Goal: Register for event/course

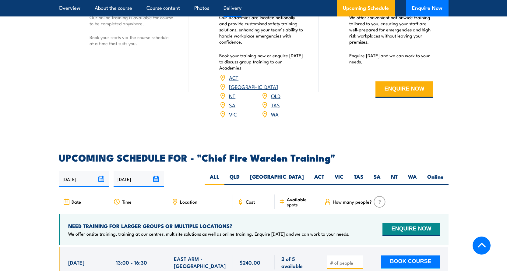
scroll to position [945, 0]
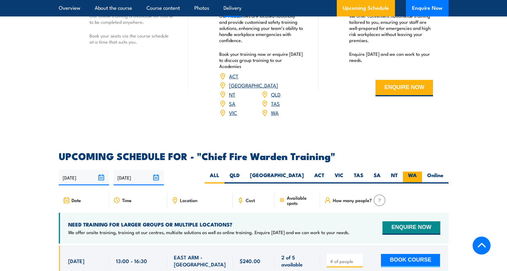
click at [410, 172] on label "WA" at bounding box center [412, 178] width 19 height 12
click at [417, 172] on input "WA" at bounding box center [419, 174] width 4 height 4
radio input "true"
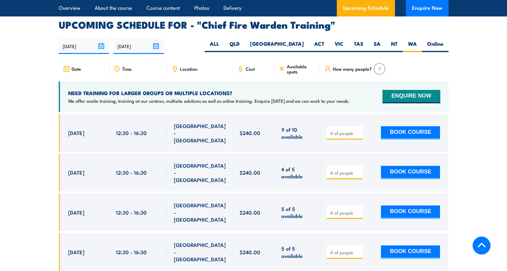
scroll to position [1087, 0]
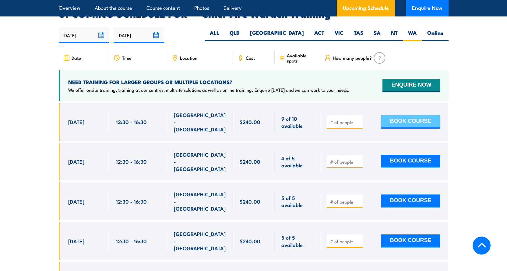
click at [412, 115] on button "BOOK COURSE" at bounding box center [410, 121] width 59 height 13
type input "1"
click at [359, 119] on input "1" at bounding box center [345, 122] width 30 height 6
click at [416, 115] on button "BOOK COURSE" at bounding box center [410, 121] width 59 height 13
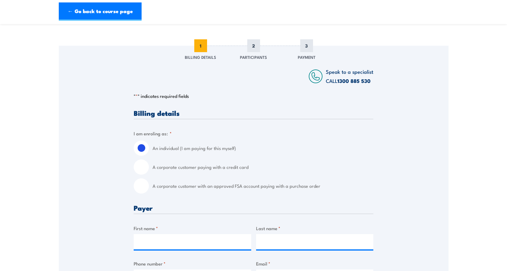
scroll to position [61, 0]
click at [146, 167] on input "A corporate customer paying with a credit card" at bounding box center [141, 165] width 15 height 15
radio input "true"
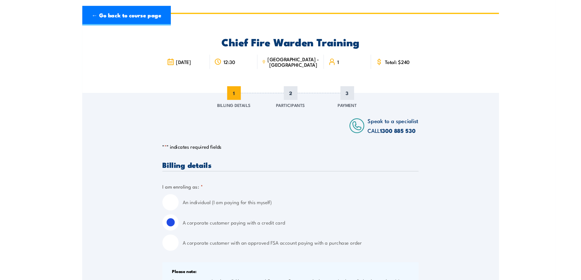
scroll to position [0, 0]
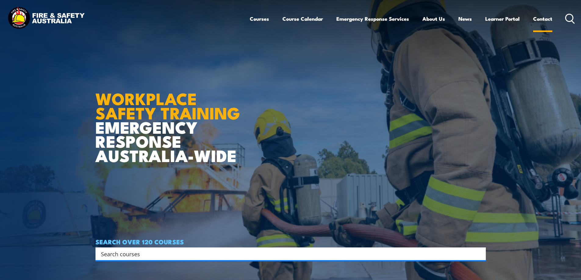
click at [542, 17] on link "Contact" at bounding box center [542, 19] width 19 height 16
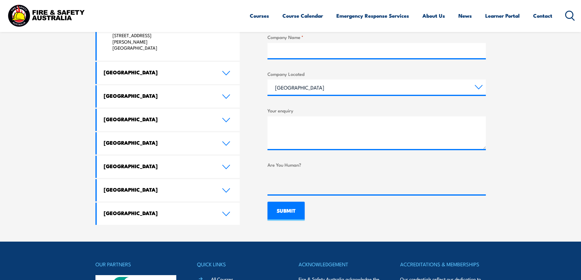
scroll to position [319, 0]
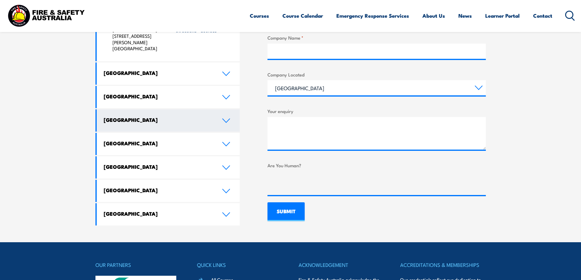
click at [225, 118] on icon at bounding box center [226, 120] width 8 height 5
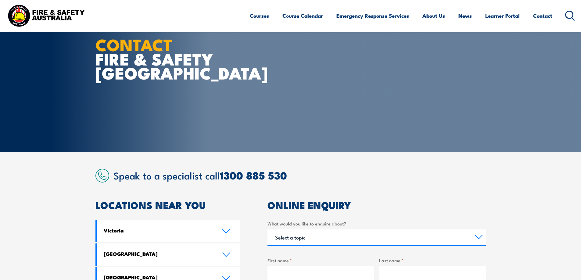
scroll to position [0, 0]
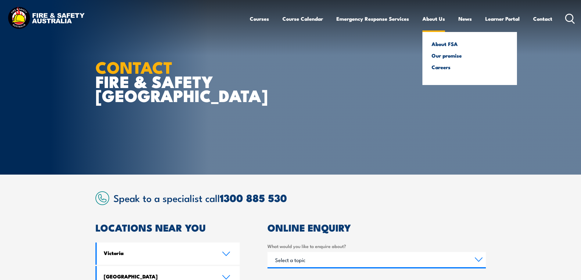
click at [434, 18] on link "About Us" at bounding box center [433, 19] width 23 height 16
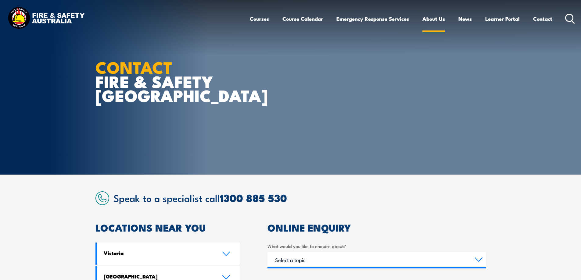
click at [437, 19] on link "About Us" at bounding box center [433, 19] width 23 height 16
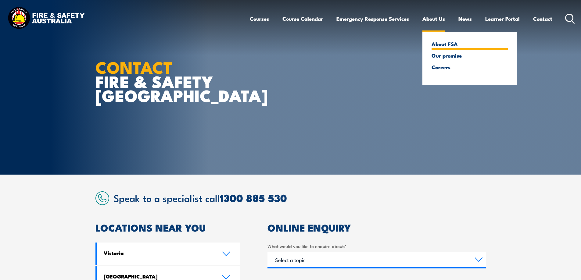
click at [443, 43] on link "About FSA" at bounding box center [469, 43] width 76 height 5
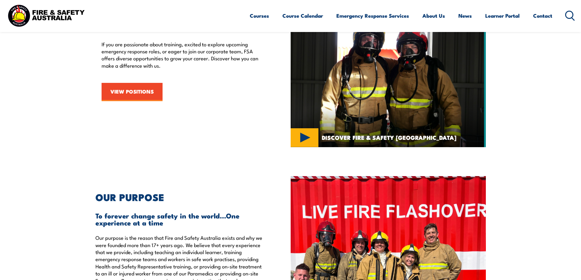
scroll to position [939, 0]
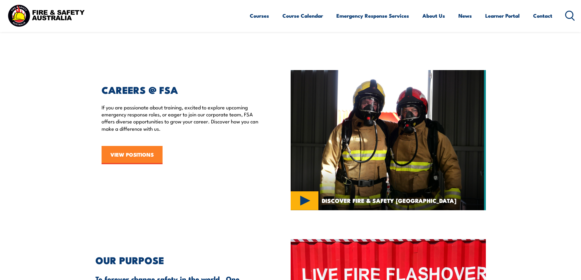
click at [151, 155] on link "VIEW POSITIONS" at bounding box center [131, 155] width 61 height 18
